Goal: Information Seeking & Learning: Learn about a topic

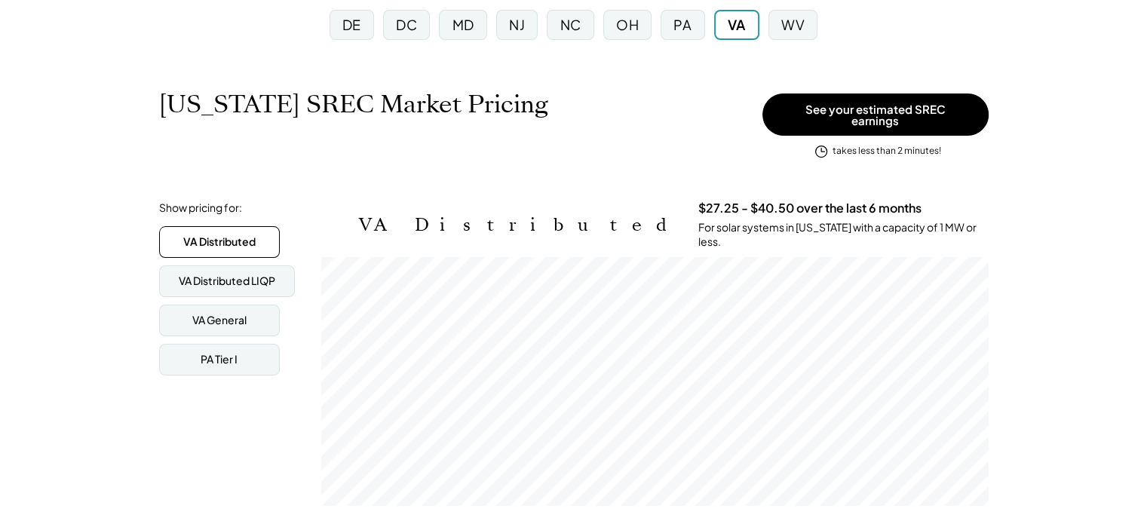
scroll to position [176, 0]
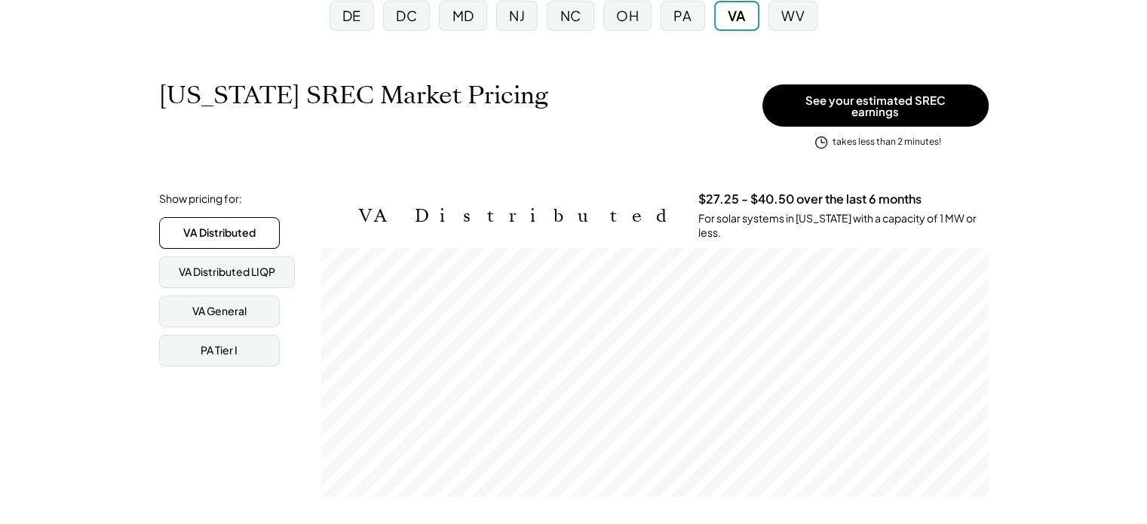
click at [214, 228] on div "VA Distributed" at bounding box center [219, 232] width 72 height 15
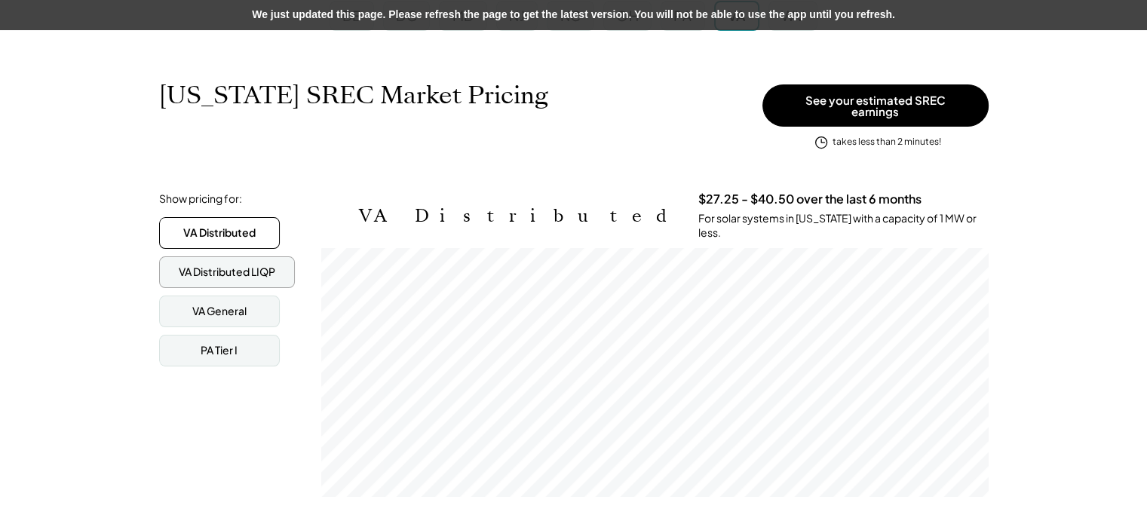
click at [251, 265] on div "VA Distributed LIQP" at bounding box center [227, 272] width 97 height 15
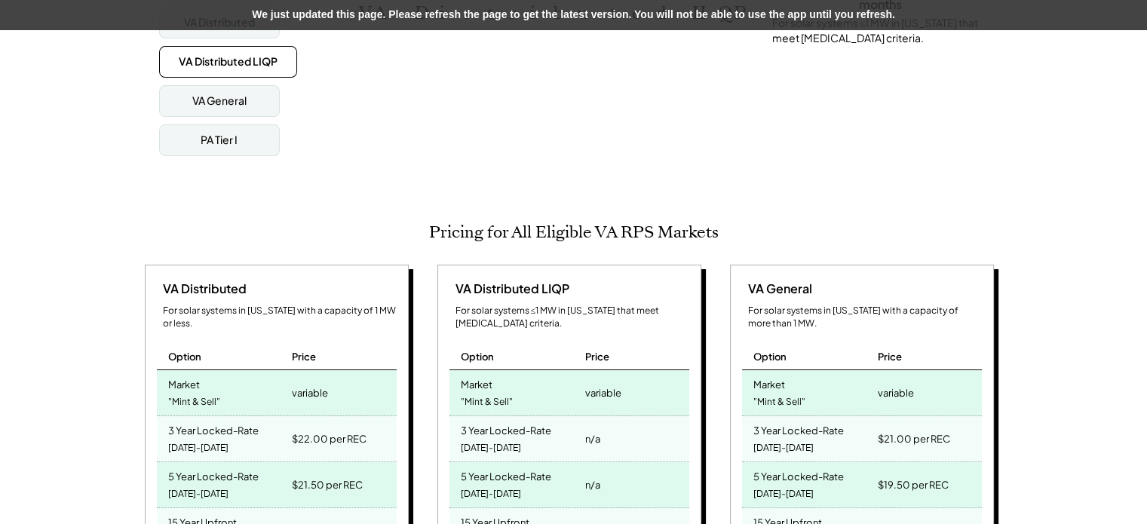
scroll to position [377, 0]
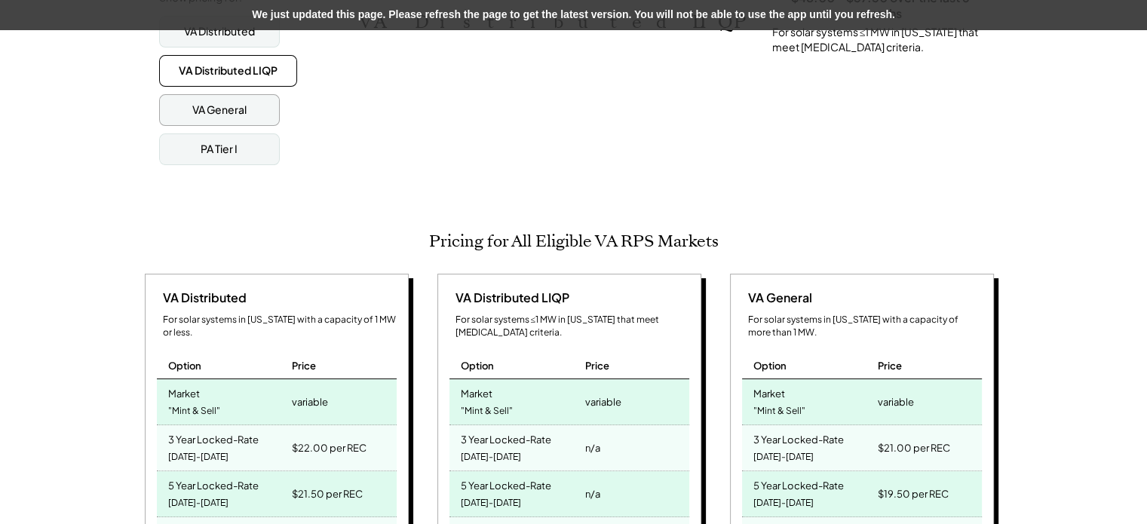
click at [230, 103] on div "VA General" at bounding box center [219, 110] width 54 height 15
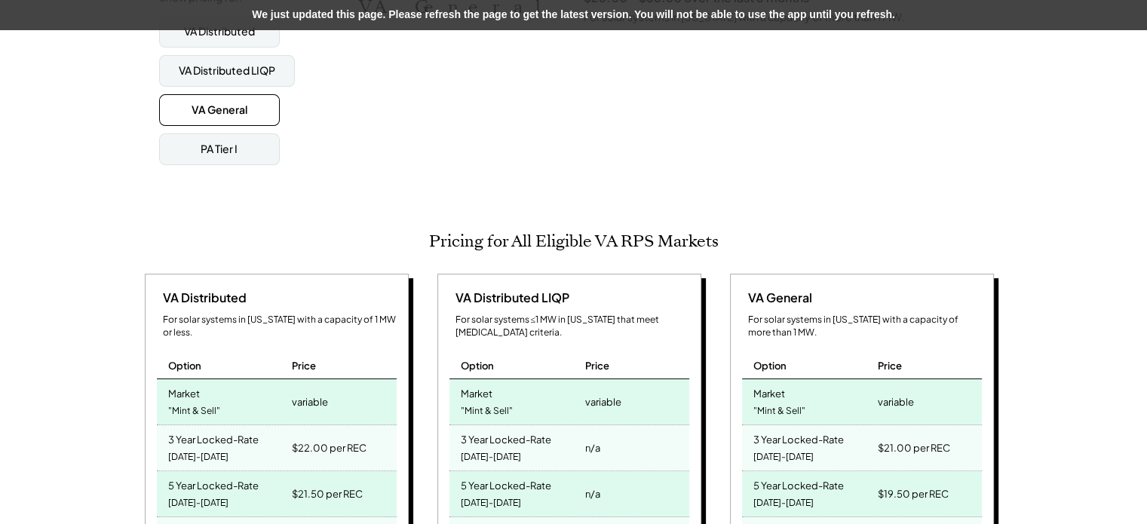
click at [227, 108] on div "VA General" at bounding box center [219, 110] width 121 height 32
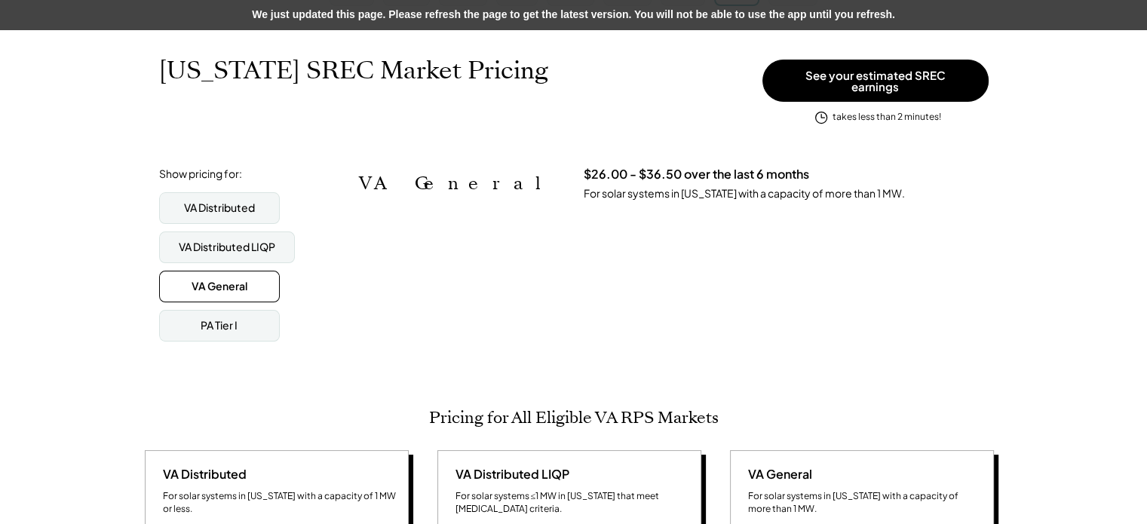
scroll to position [176, 0]
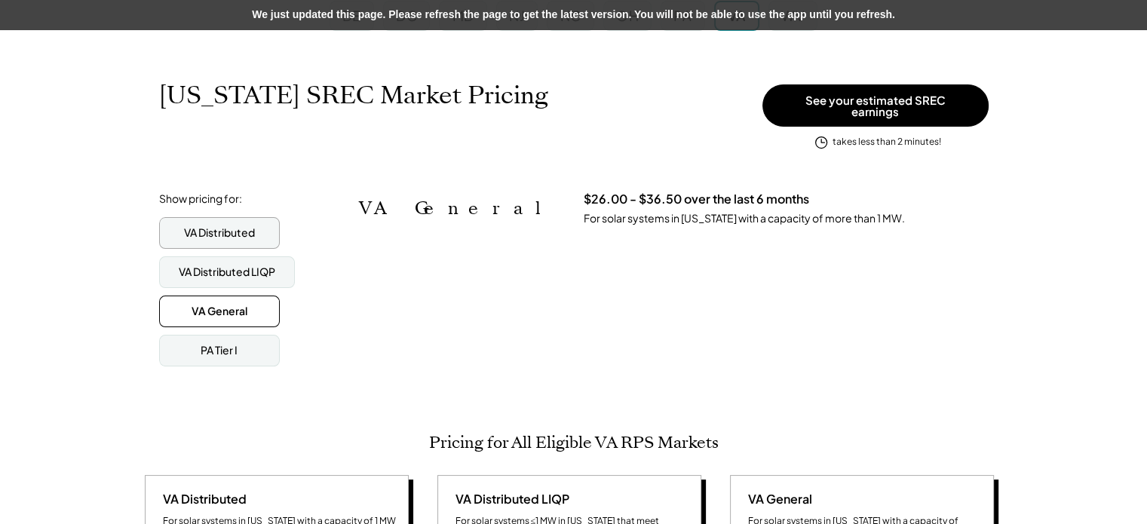
click at [237, 229] on div "VA Distributed" at bounding box center [219, 232] width 71 height 15
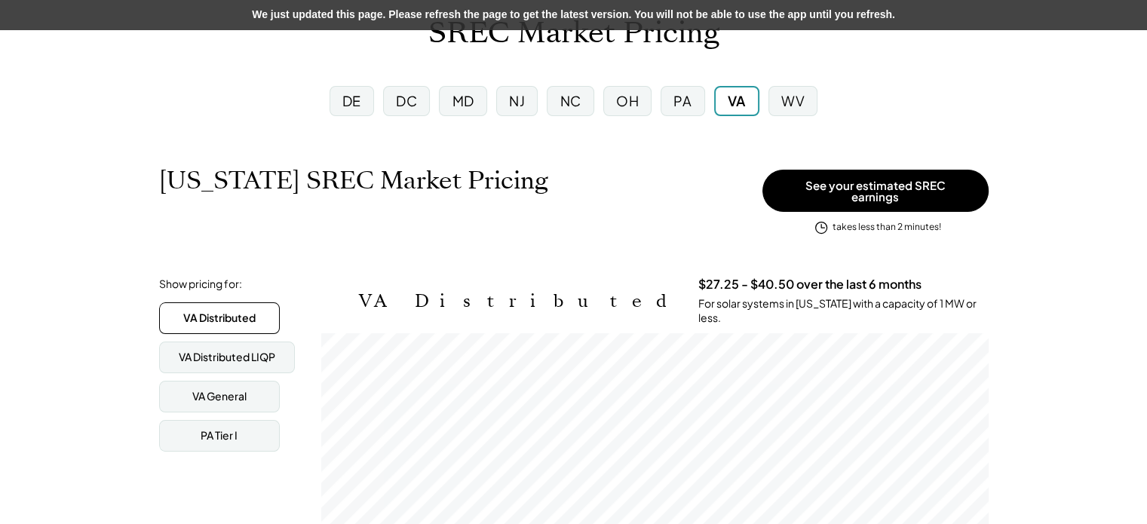
scroll to position [50, 0]
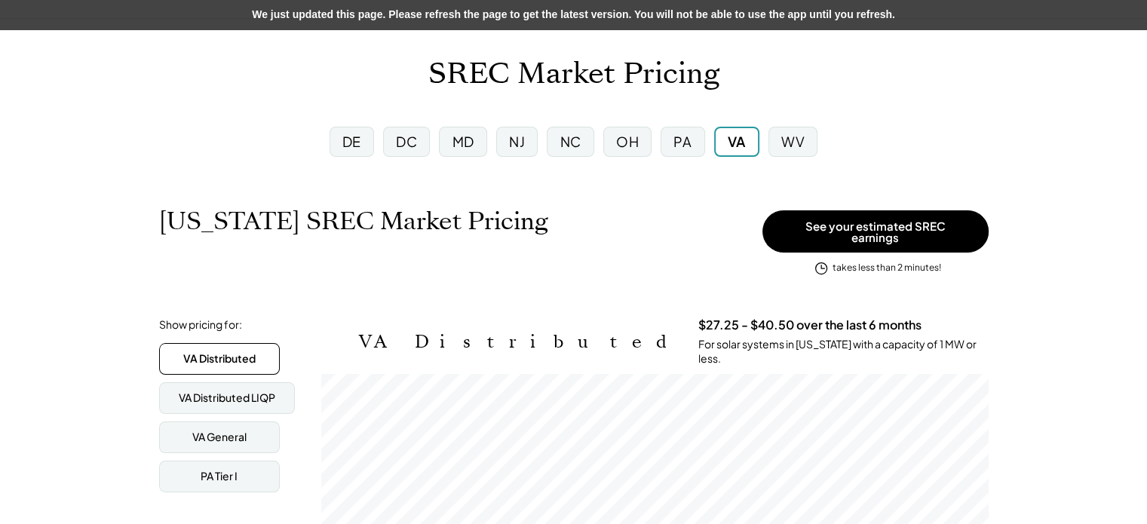
click at [698, 319] on h3 "$27.25 - $40.50 over the last 6 months" at bounding box center [809, 325] width 223 height 16
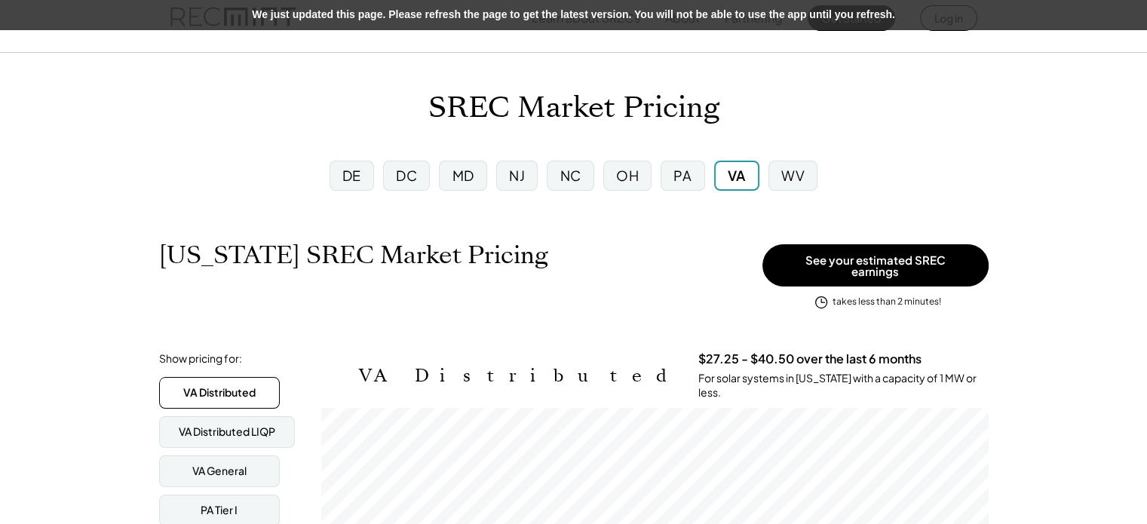
scroll to position [0, 0]
